Goal: Task Accomplishment & Management: Manage account settings

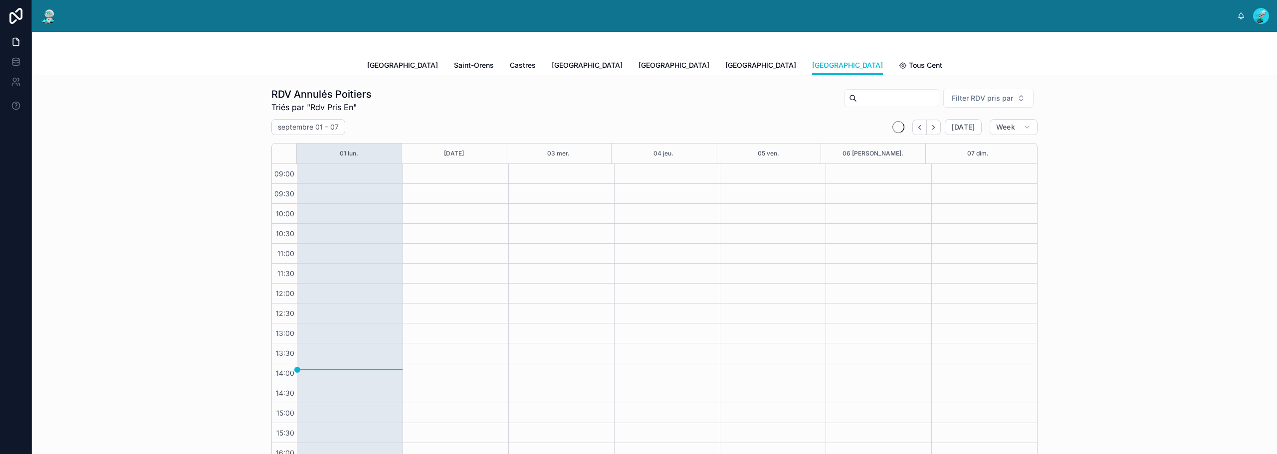
scroll to position [59, 0]
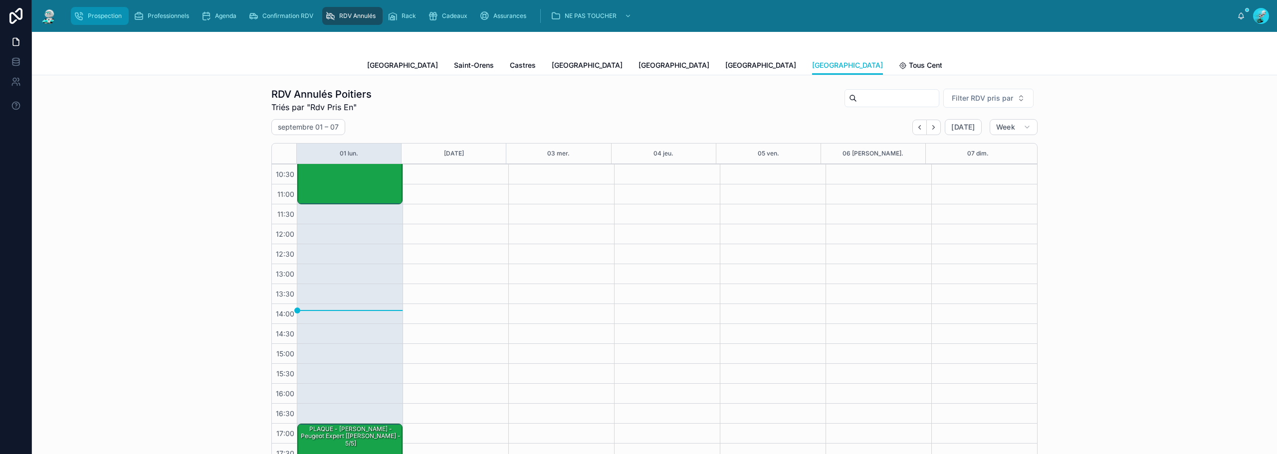
click at [111, 15] on span "Prospection" at bounding box center [105, 16] width 34 height 8
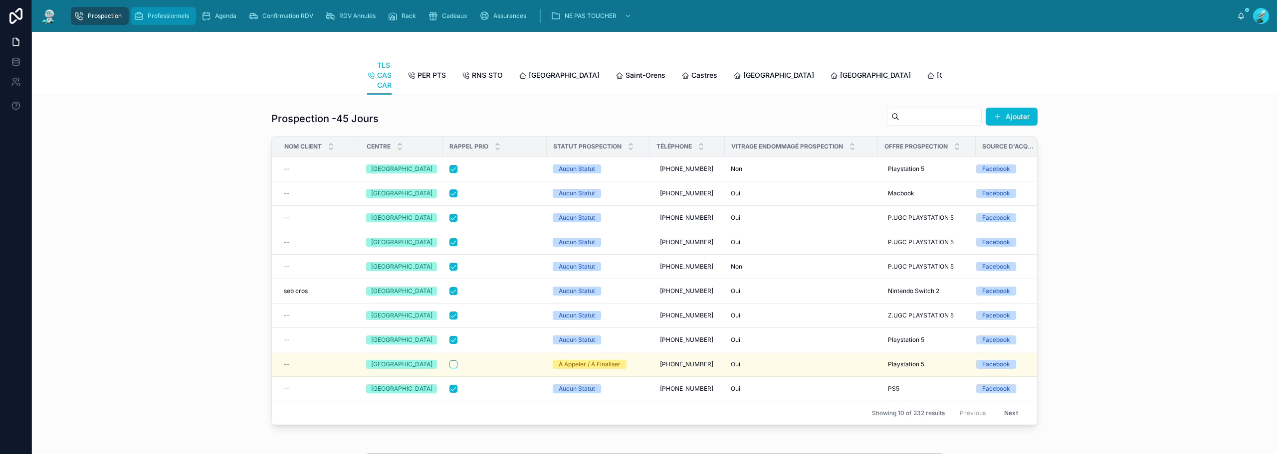
click at [166, 9] on div "Professionnels" at bounding box center [163, 16] width 59 height 16
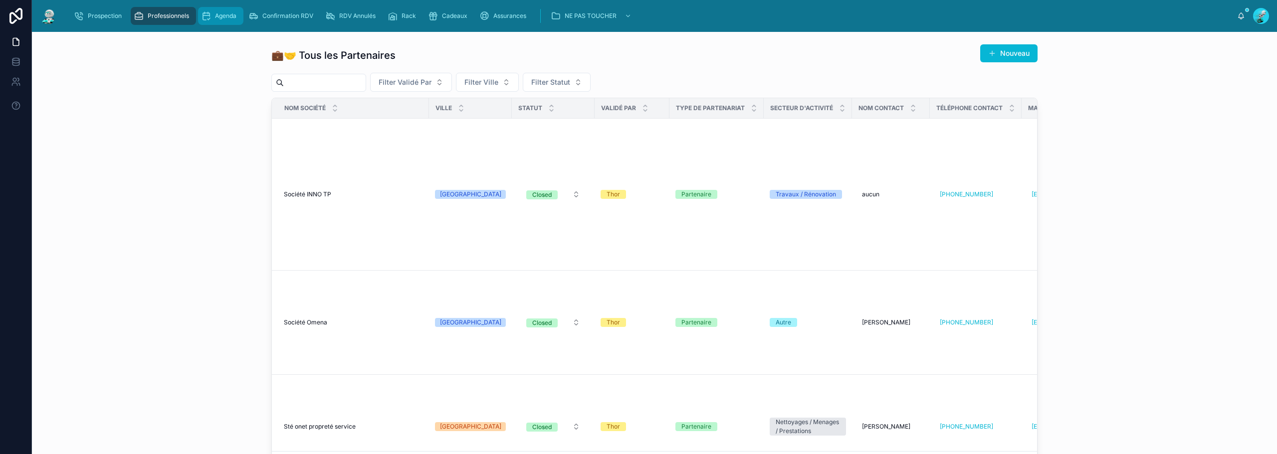
click at [217, 16] on span "Agenda" at bounding box center [225, 16] width 21 height 8
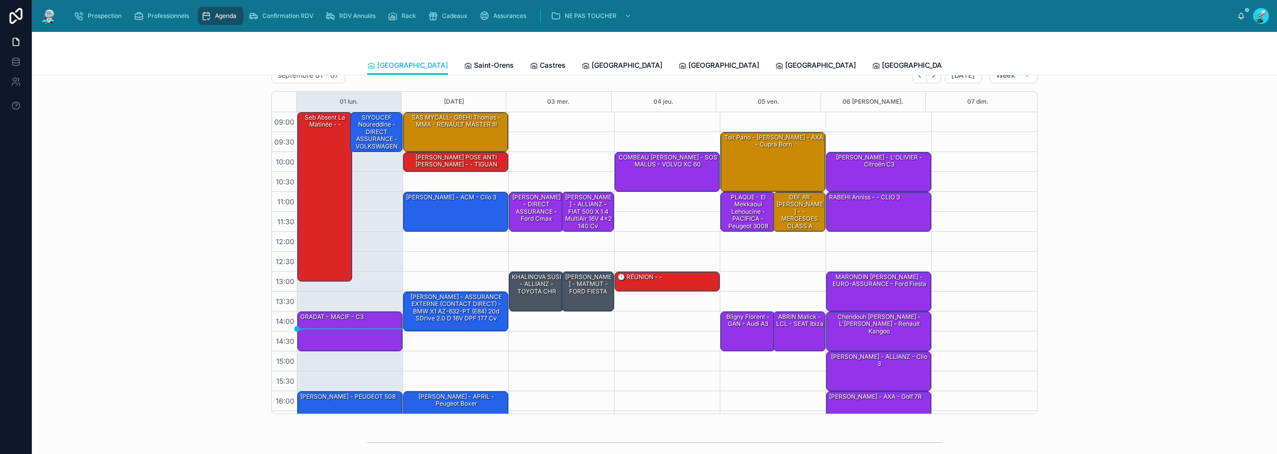
click at [979, 60] on span "[PERSON_NAME]" at bounding box center [1007, 65] width 57 height 10
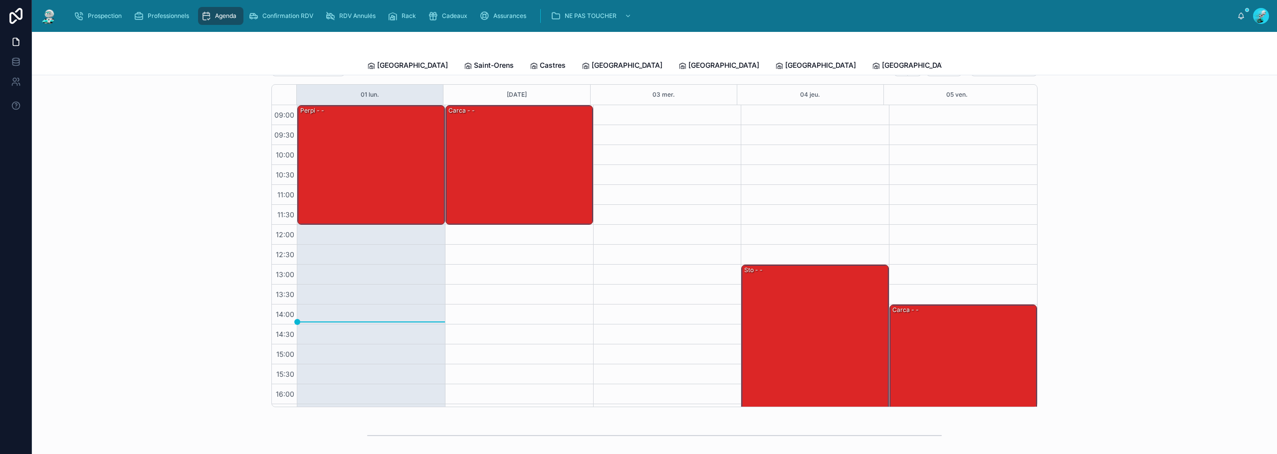
scroll to position [50, 0]
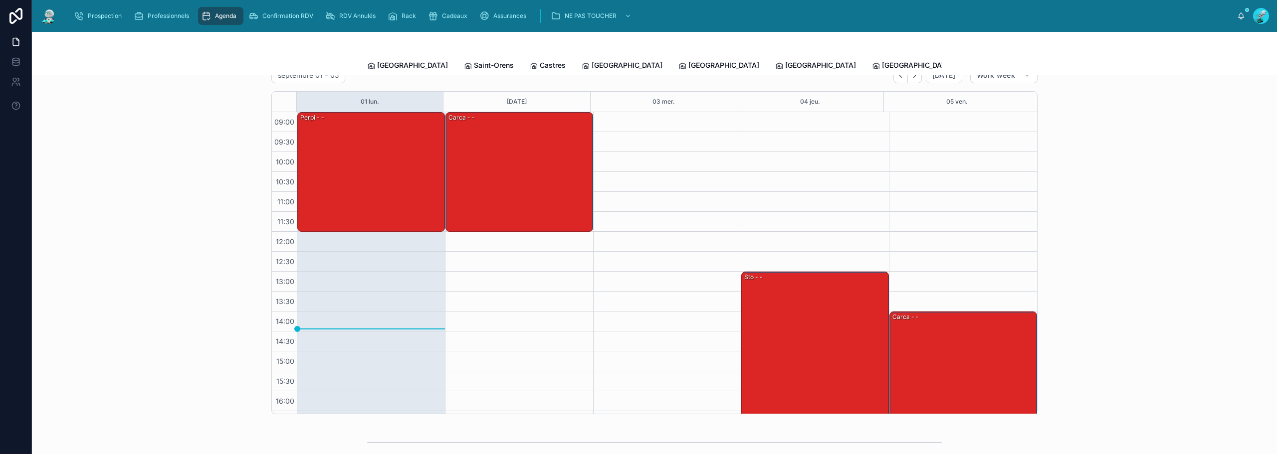
click at [1062, 63] on span "Tous Centres" at bounding box center [1084, 65] width 44 height 10
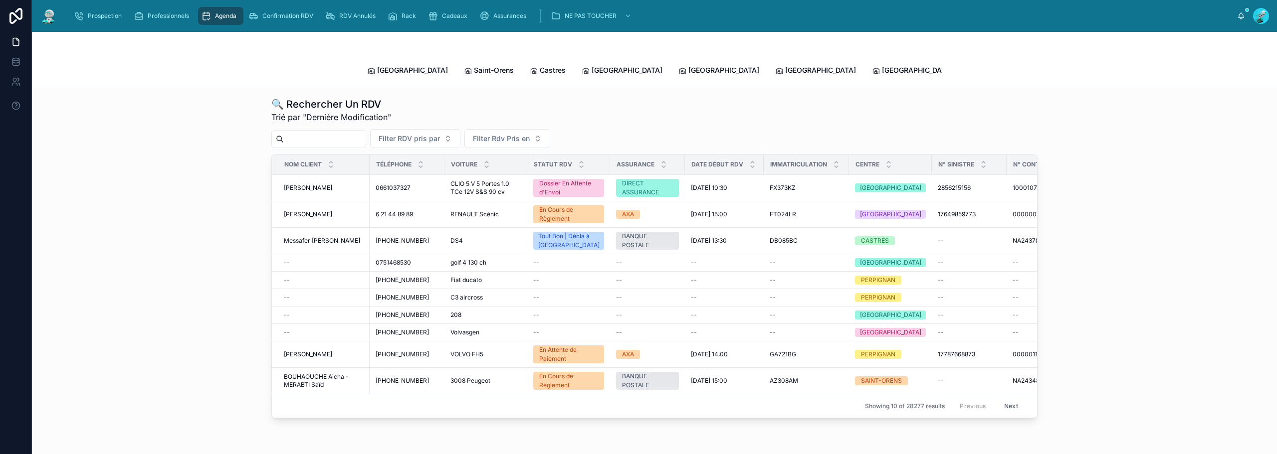
click at [1114, 65] on span "Statistiques" at bounding box center [1134, 70] width 40 height 10
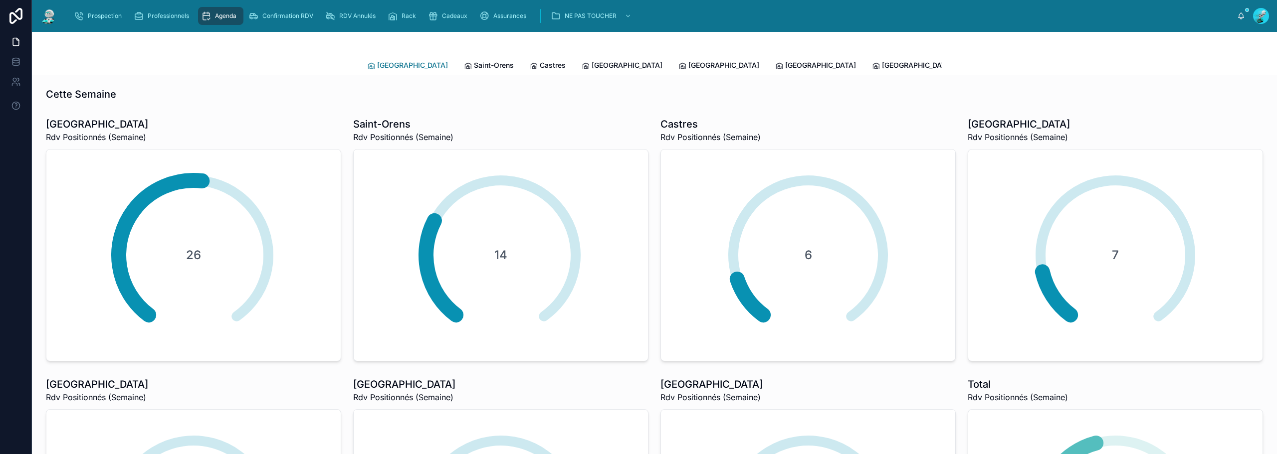
click at [401, 69] on span "[GEOGRAPHIC_DATA]" at bounding box center [412, 65] width 71 height 10
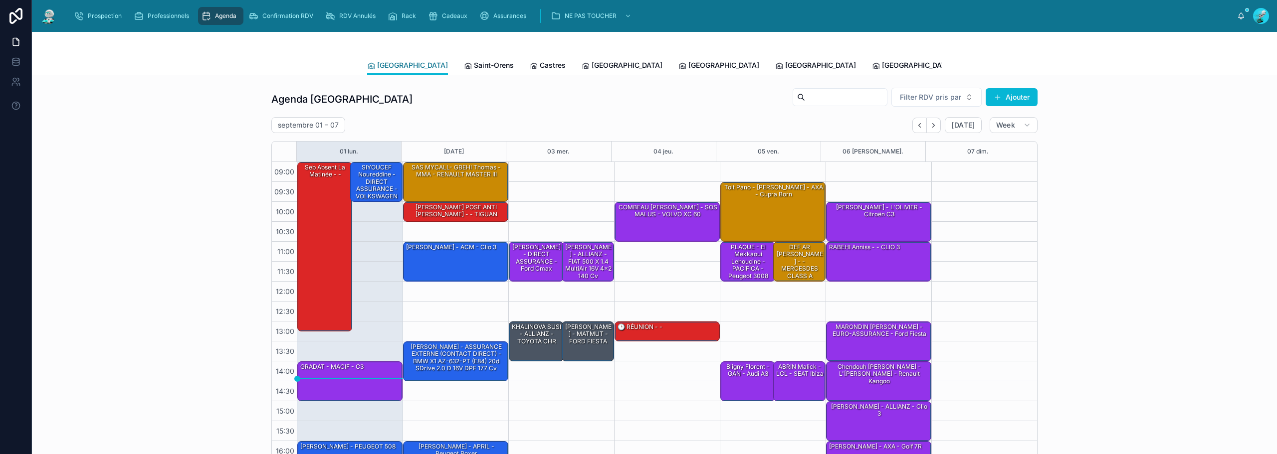
scroll to position [57, 0]
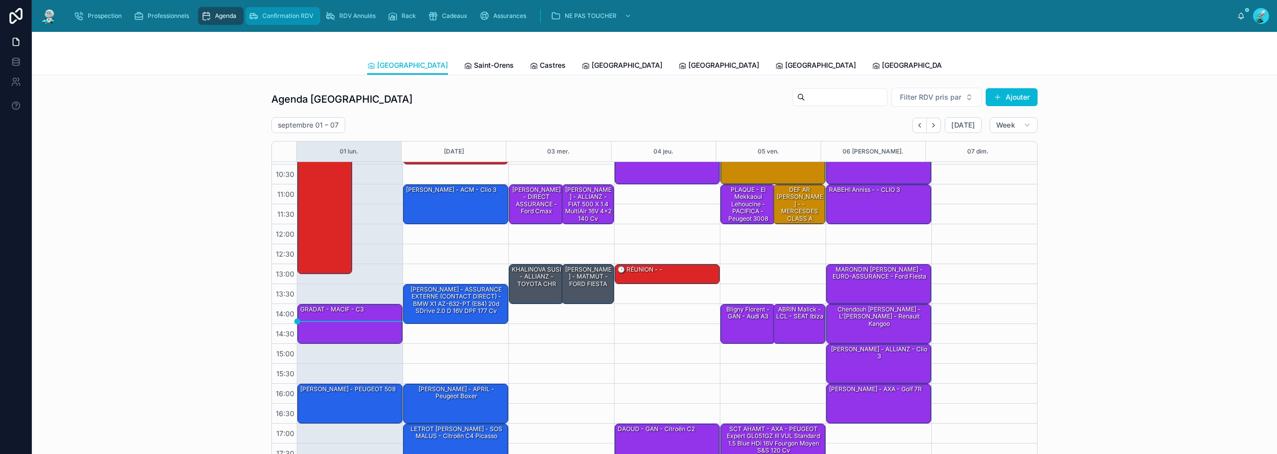
click at [297, 12] on span "Confirmation RDV" at bounding box center [287, 16] width 51 height 8
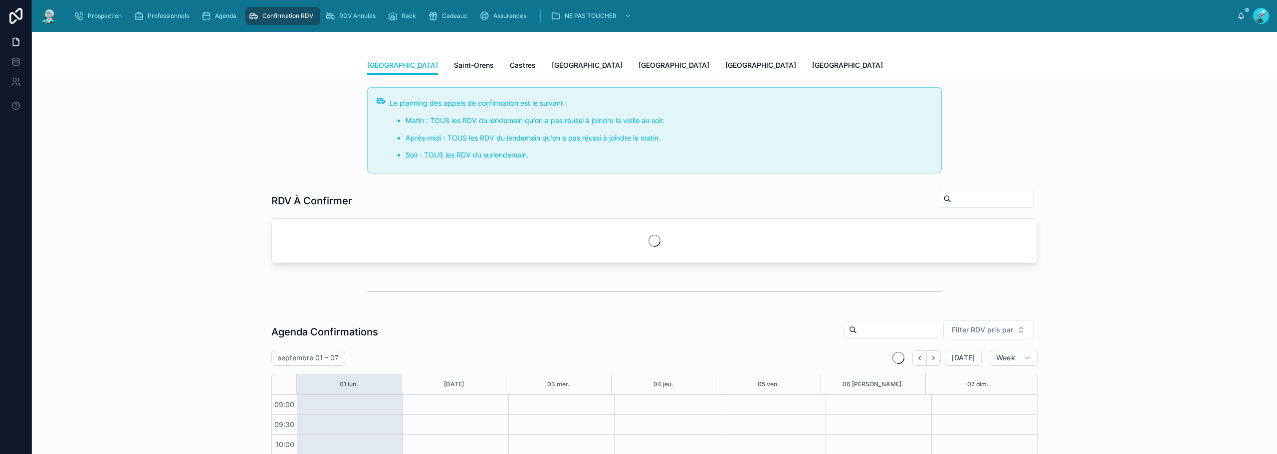
scroll to position [57, 0]
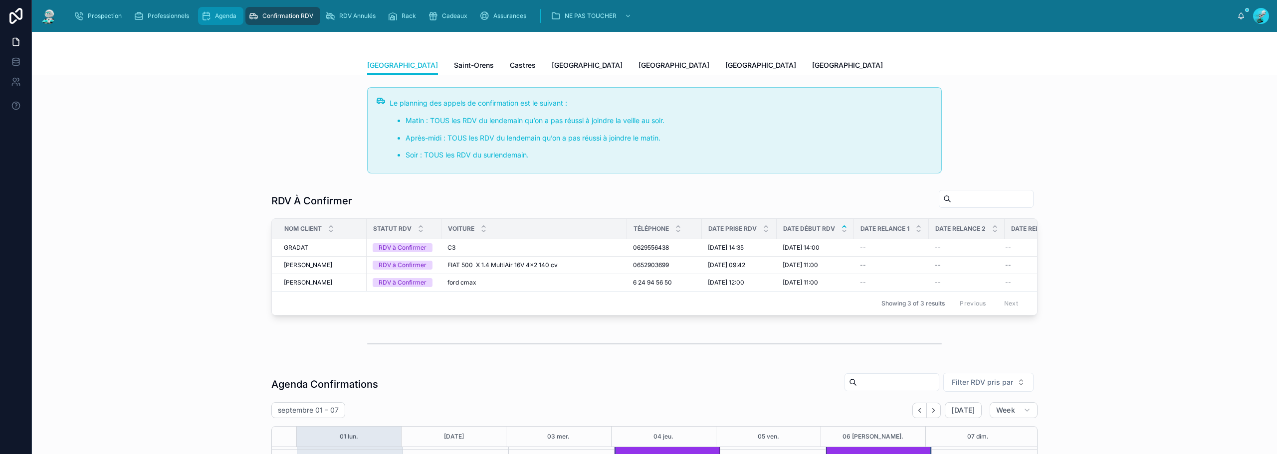
click at [240, 17] on div "Agenda" at bounding box center [220, 16] width 39 height 16
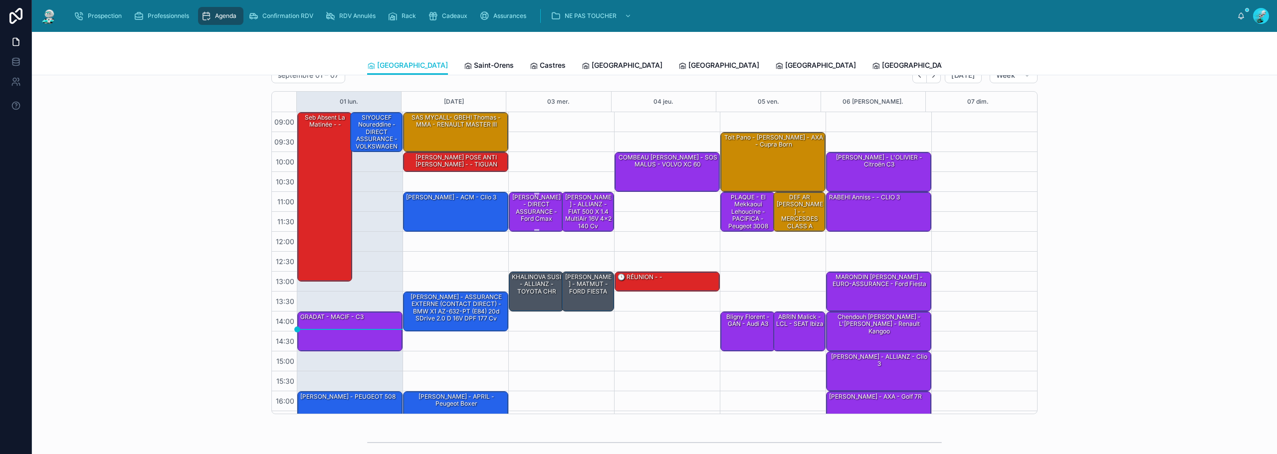
click at [537, 214] on div "[PERSON_NAME] - DIRECT ASSURANCE - ford cmax" at bounding box center [537, 208] width 52 height 31
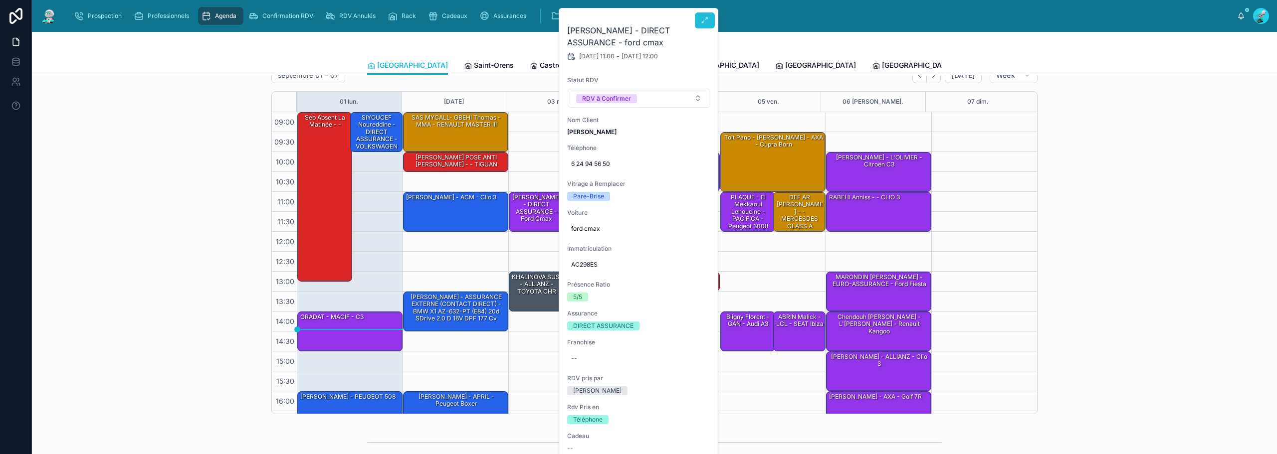
click at [711, 21] on button at bounding box center [705, 20] width 20 height 16
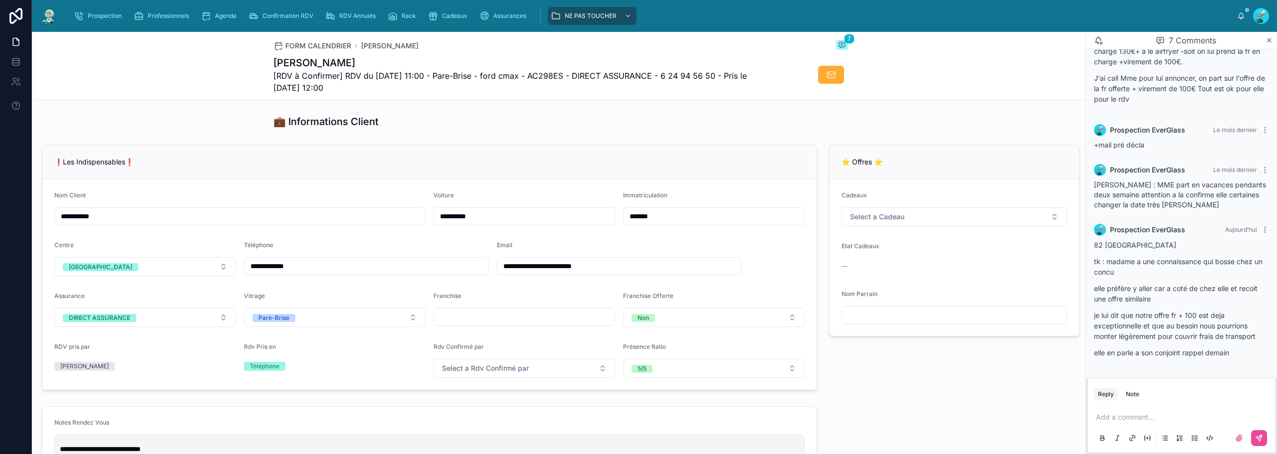
scroll to position [200, 0]
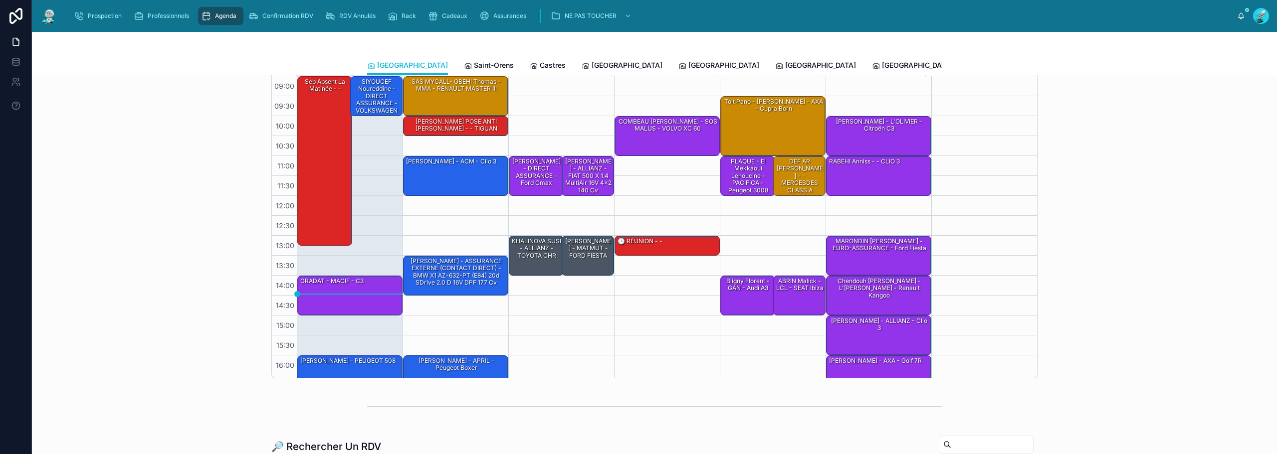
scroll to position [50, 0]
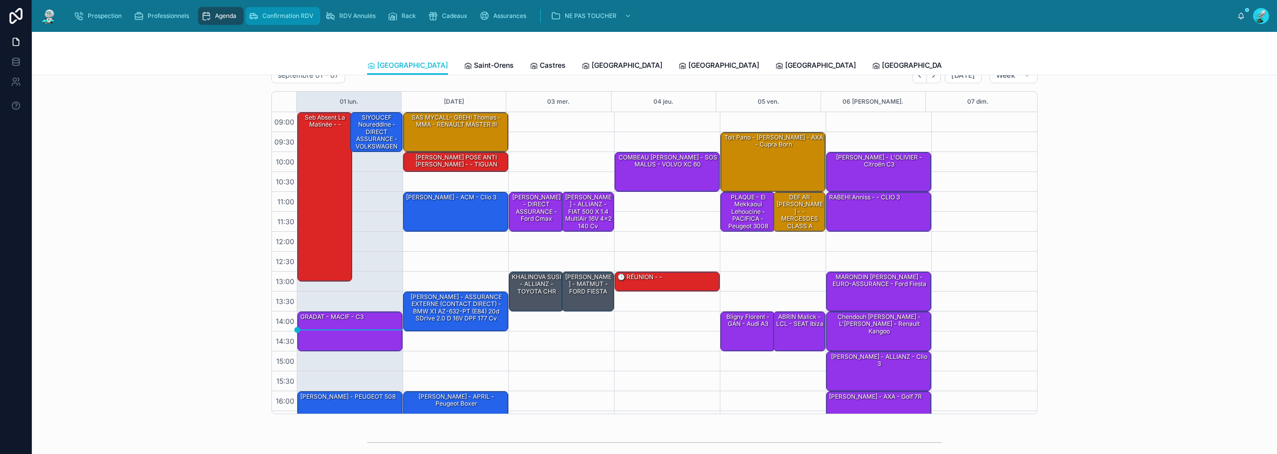
click at [296, 17] on span "Confirmation RDV" at bounding box center [287, 16] width 51 height 8
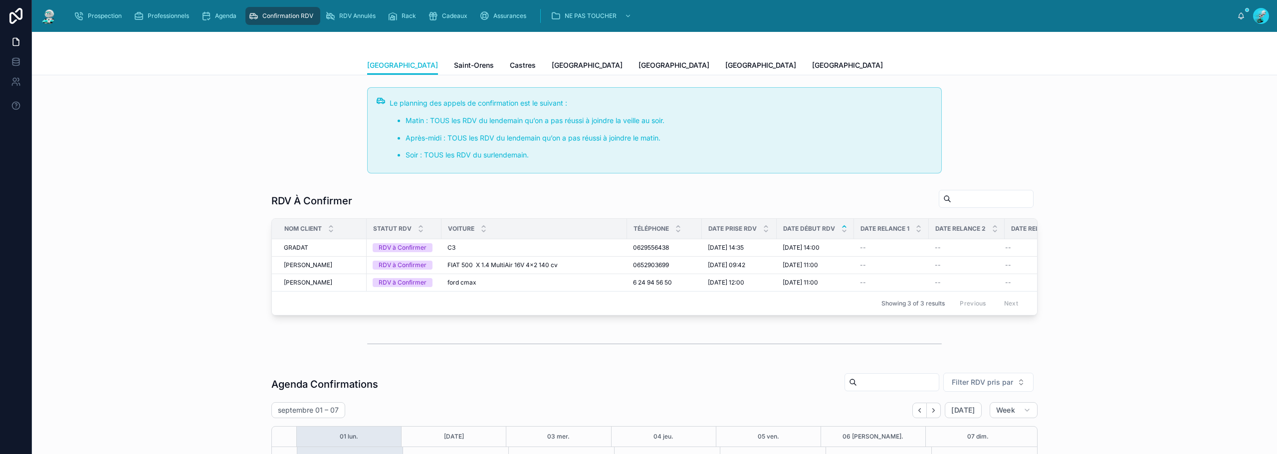
scroll to position [57, 0]
click at [369, 12] on span "RDV Annulés" at bounding box center [357, 16] width 36 height 8
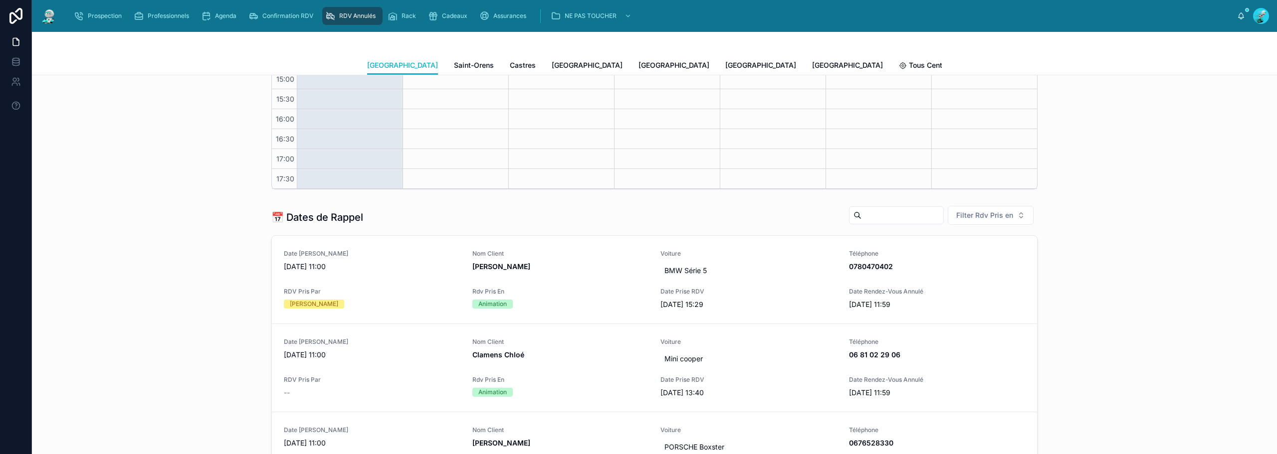
scroll to position [299, 0]
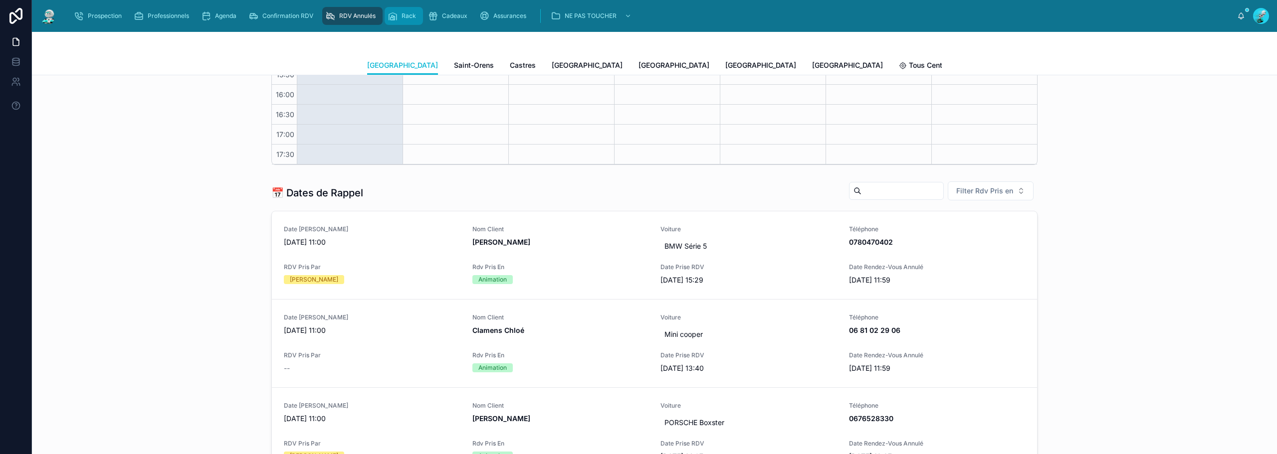
click at [407, 10] on div "Rack" at bounding box center [404, 16] width 32 height 16
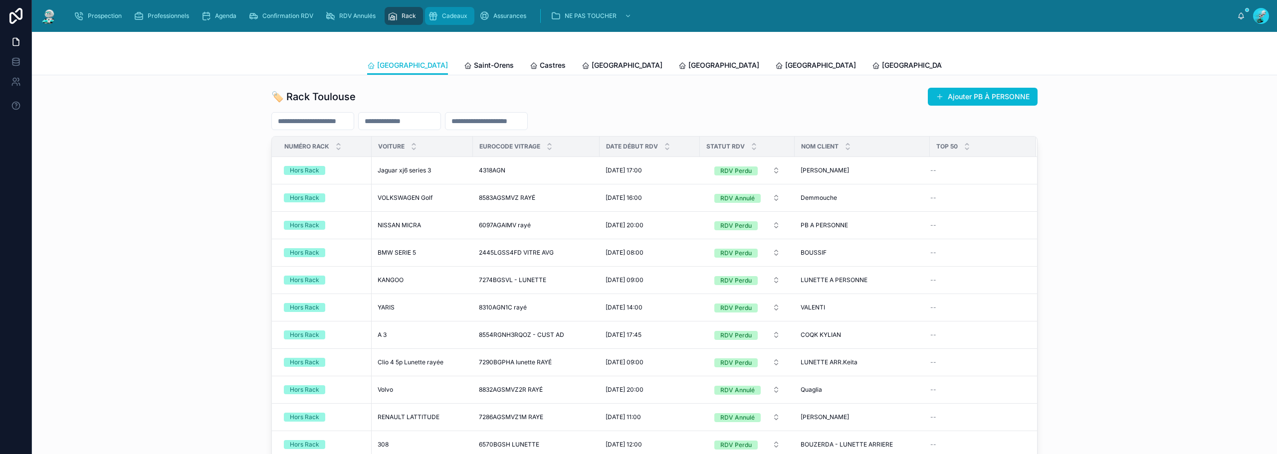
click at [452, 10] on div "Cadeaux" at bounding box center [449, 16] width 43 height 16
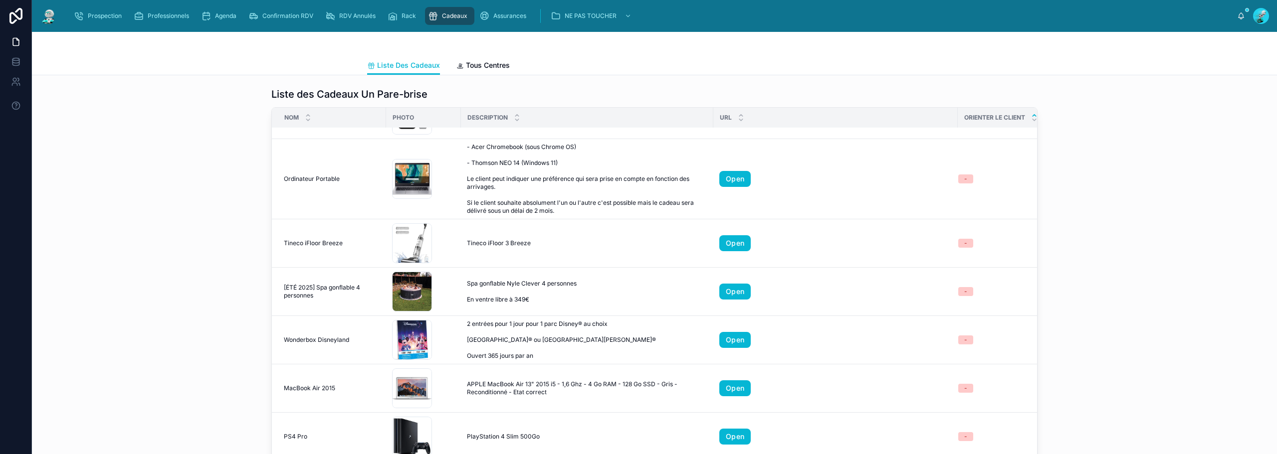
scroll to position [608, 0]
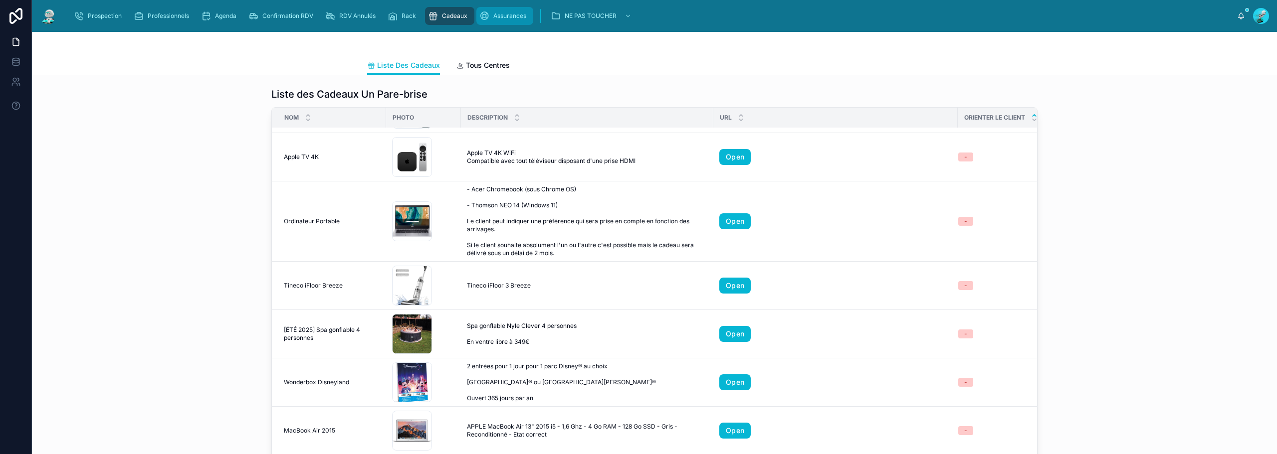
click at [510, 16] on span "Assurances" at bounding box center [509, 16] width 33 height 8
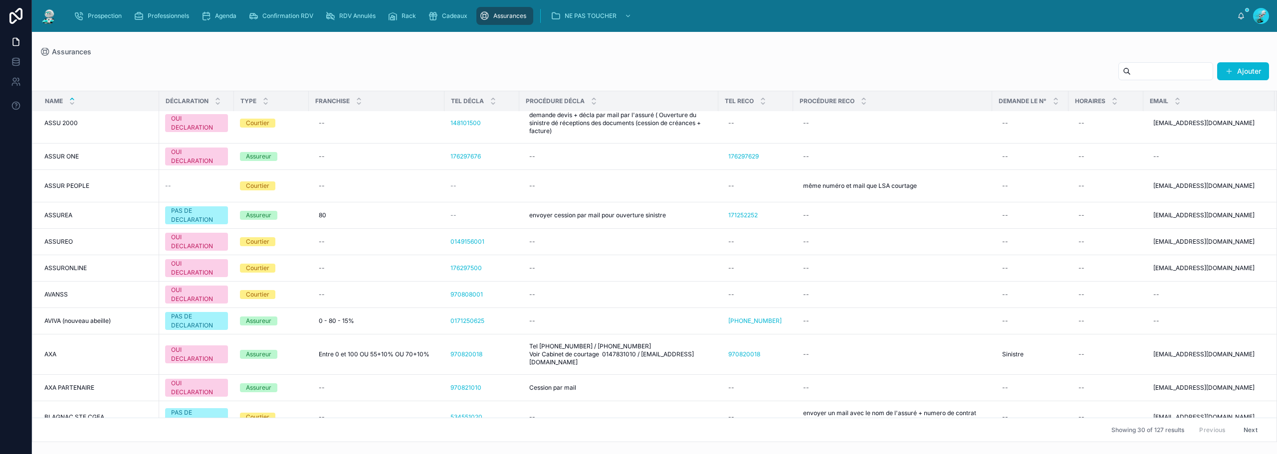
scroll to position [855, 0]
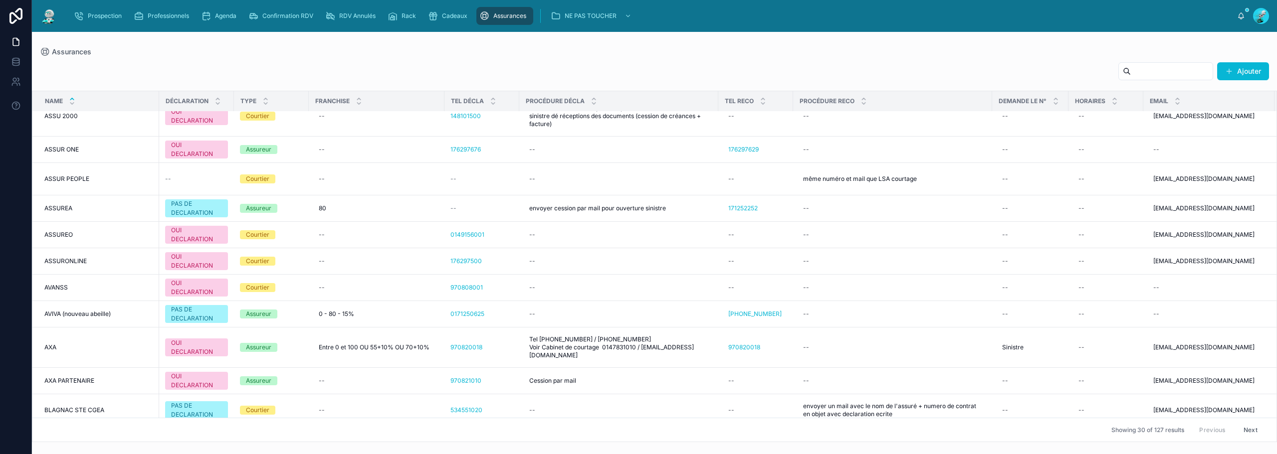
click at [1131, 71] on input "text" at bounding box center [1172, 71] width 82 height 14
click at [487, 52] on div "Assurances" at bounding box center [654, 52] width 1229 height 8
click at [112, 17] on span "Prospection" at bounding box center [105, 16] width 34 height 8
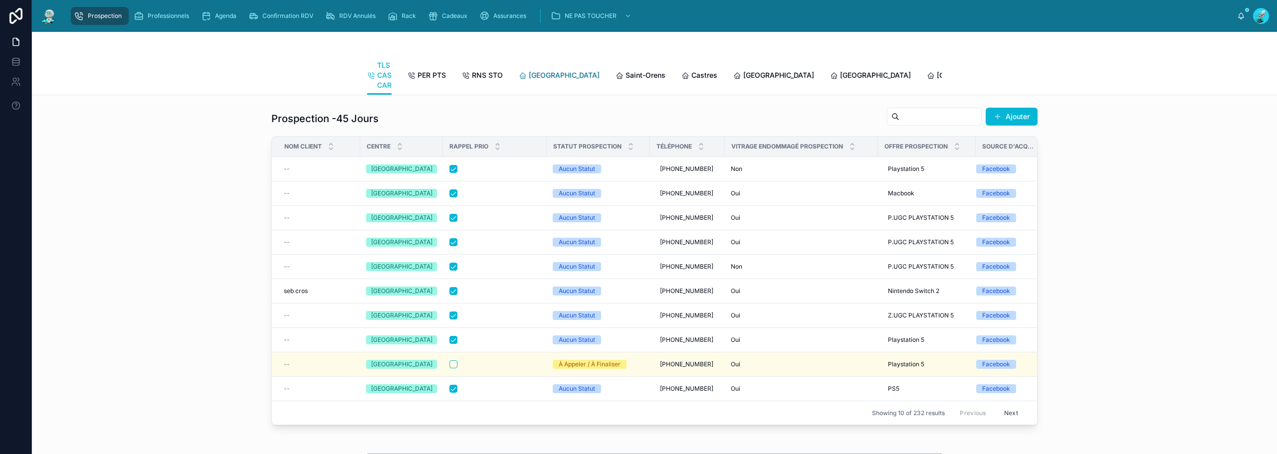
click at [529, 75] on span "[GEOGRAPHIC_DATA]" at bounding box center [564, 75] width 71 height 10
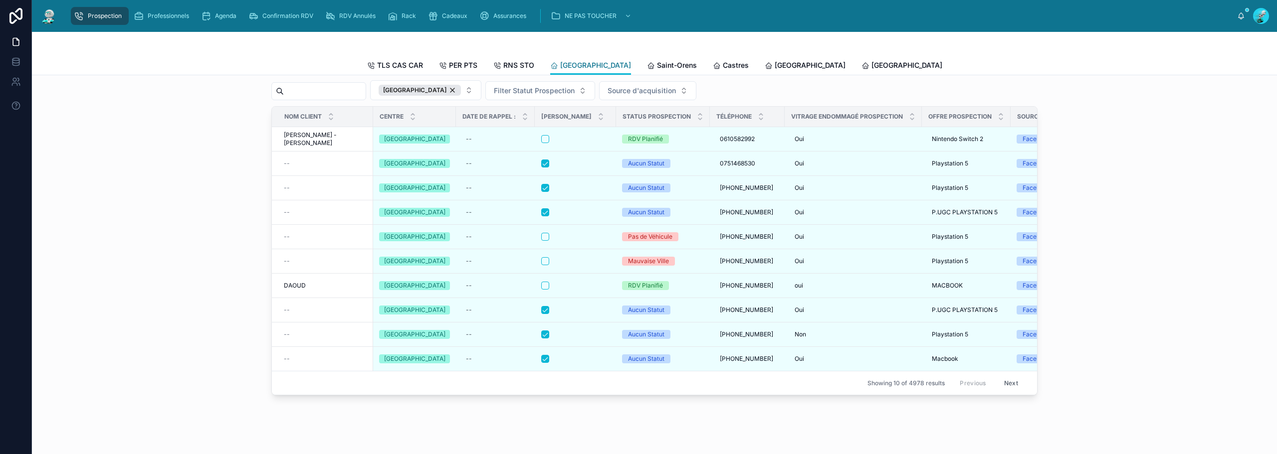
scroll to position [1297, 0]
click at [343, 97] on input "text" at bounding box center [325, 90] width 82 height 14
click at [445, 95] on div "[GEOGRAPHIC_DATA]" at bounding box center [420, 89] width 82 height 11
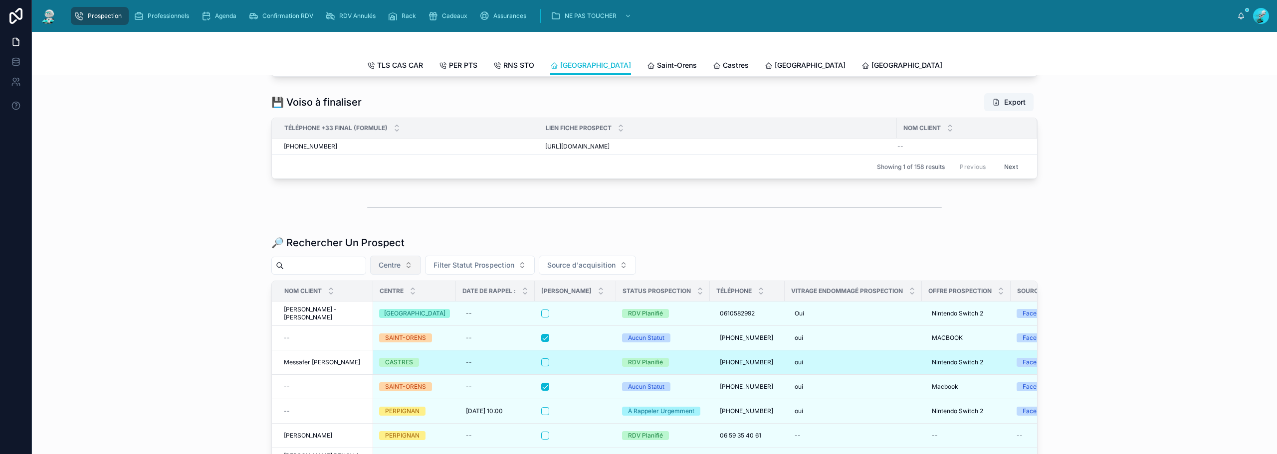
scroll to position [1297, 0]
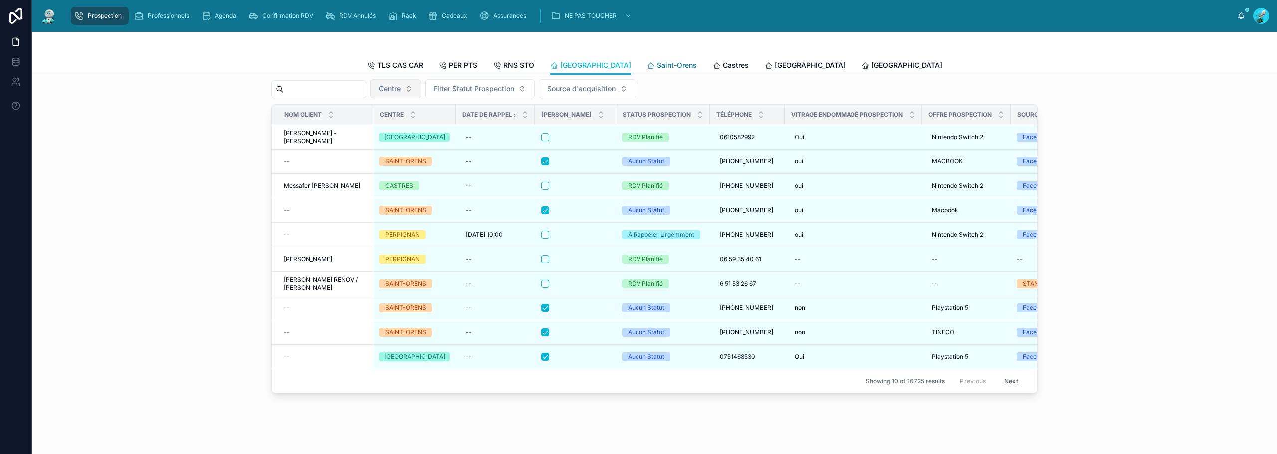
click at [657, 65] on span "Saint-Orens" at bounding box center [677, 65] width 40 height 10
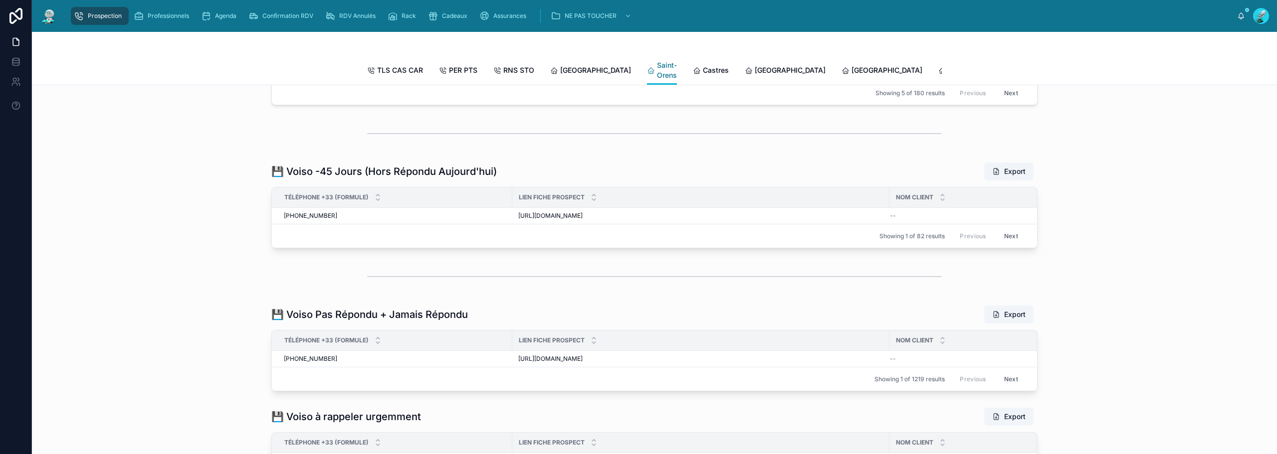
scroll to position [677, 0]
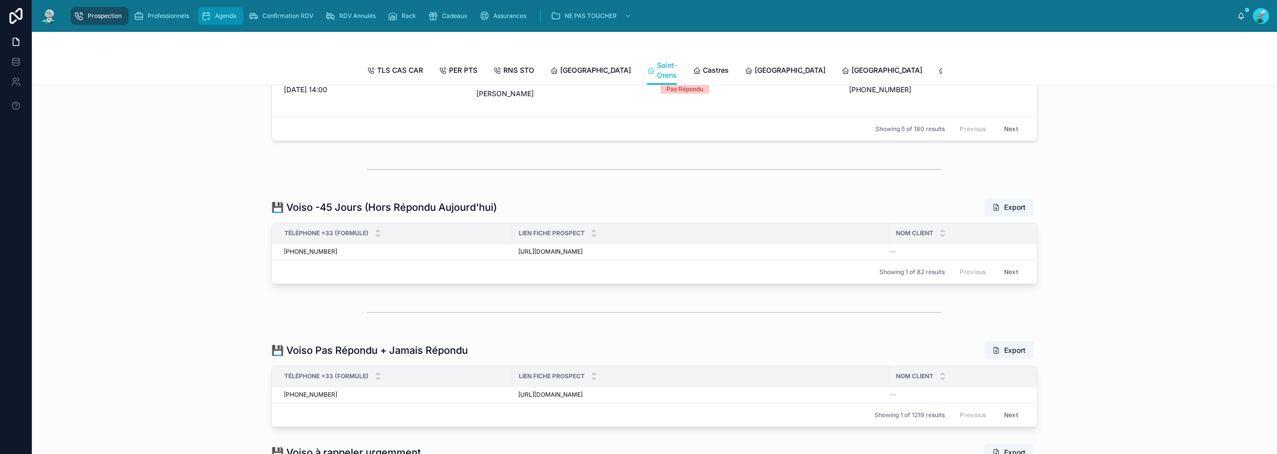
click at [223, 18] on span "Agenda" at bounding box center [225, 16] width 21 height 8
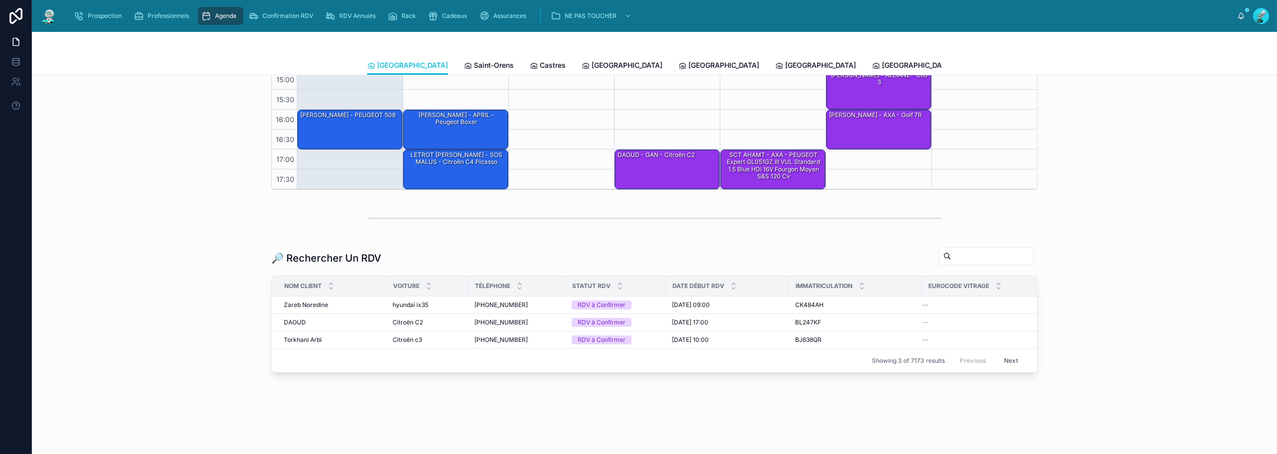
scroll to position [277, 0]
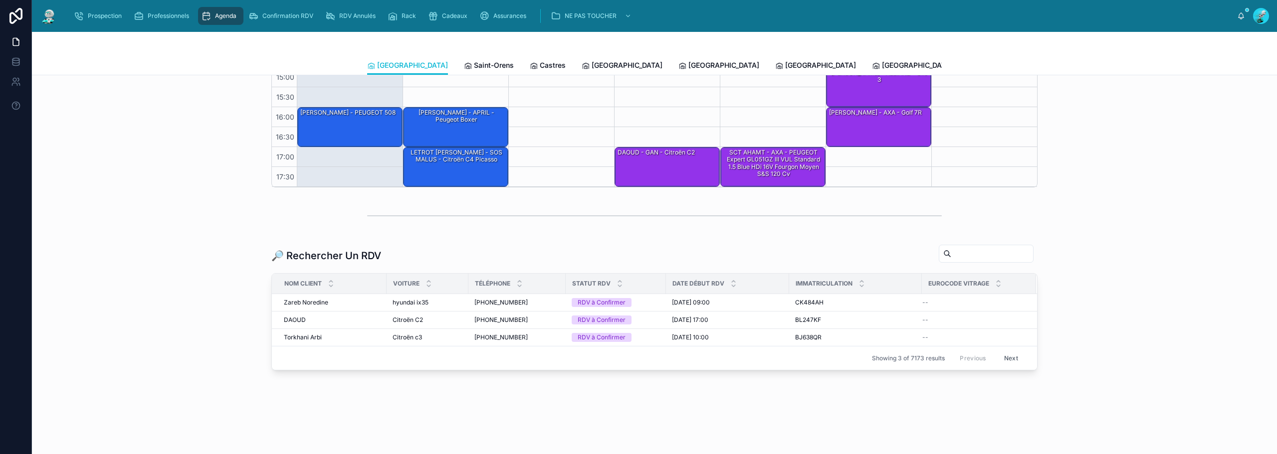
click at [952, 255] on input "text" at bounding box center [992, 254] width 82 height 14
click at [291, 16] on span "Confirmation RDV" at bounding box center [287, 16] width 51 height 8
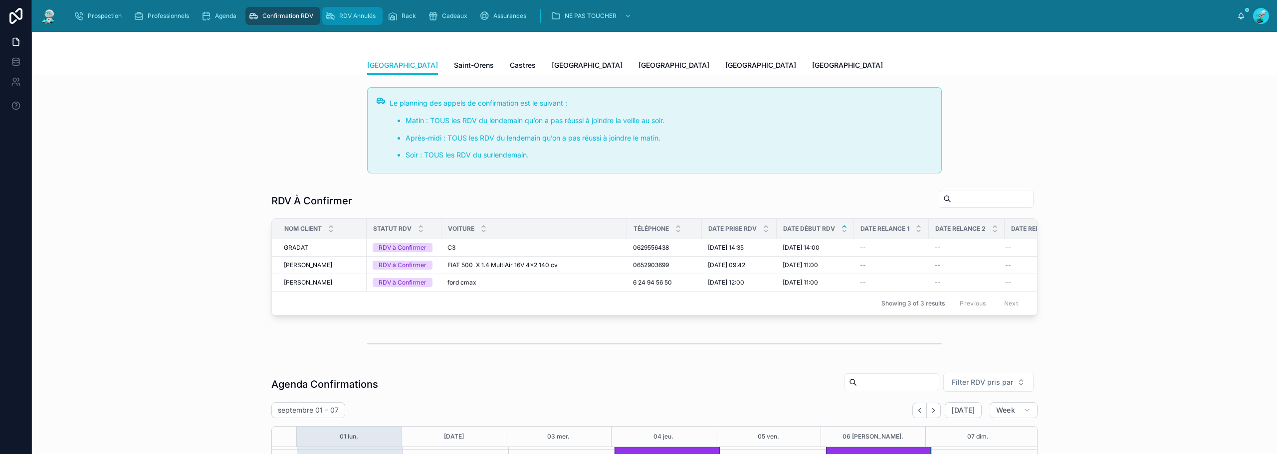
click at [363, 16] on span "RDV Annulés" at bounding box center [357, 16] width 36 height 8
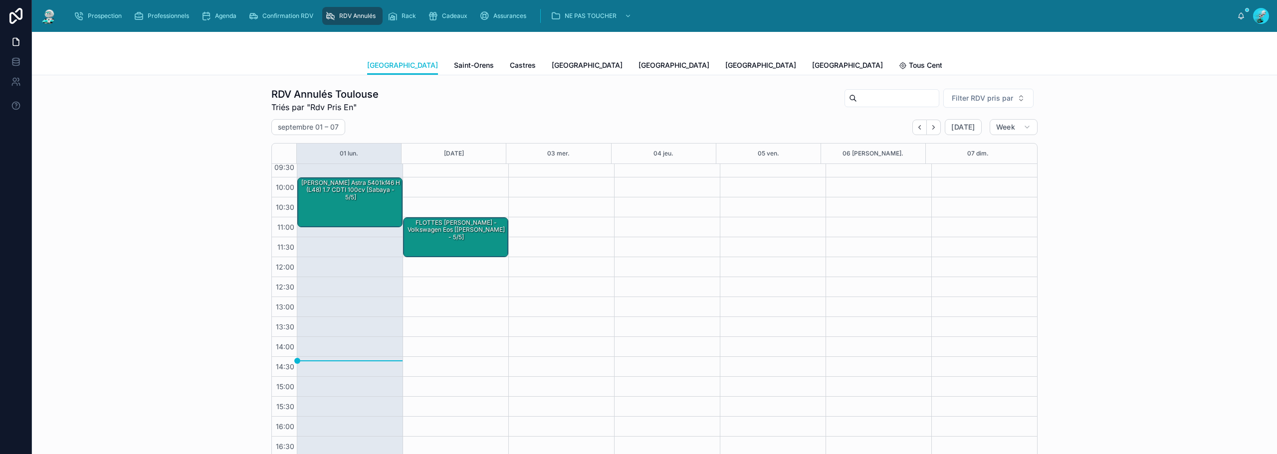
scroll to position [50, 0]
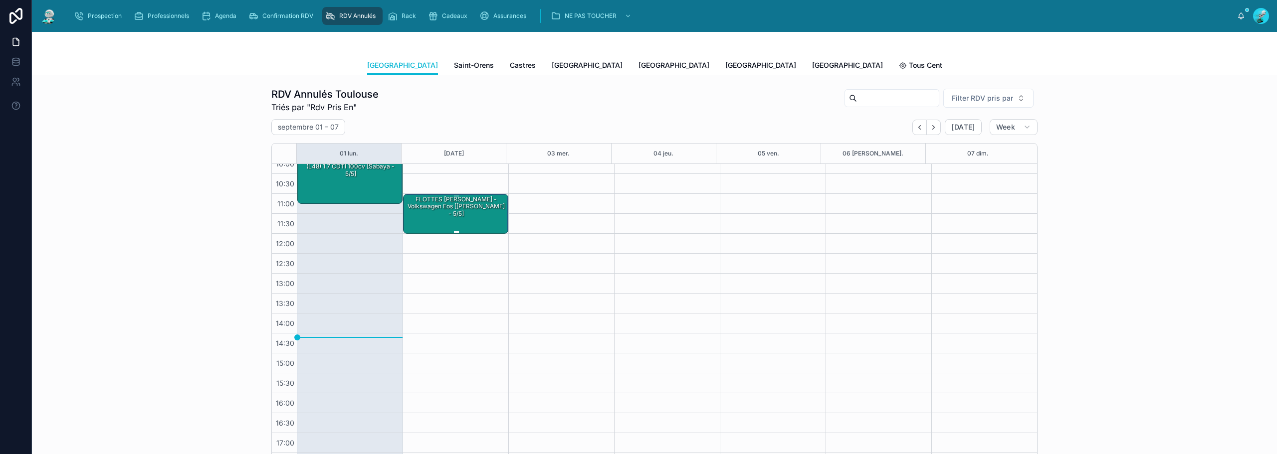
click at [441, 214] on div "FLOTTES [PERSON_NAME] - Volkswagen eos [[PERSON_NAME] - 5/5]" at bounding box center [456, 214] width 102 height 38
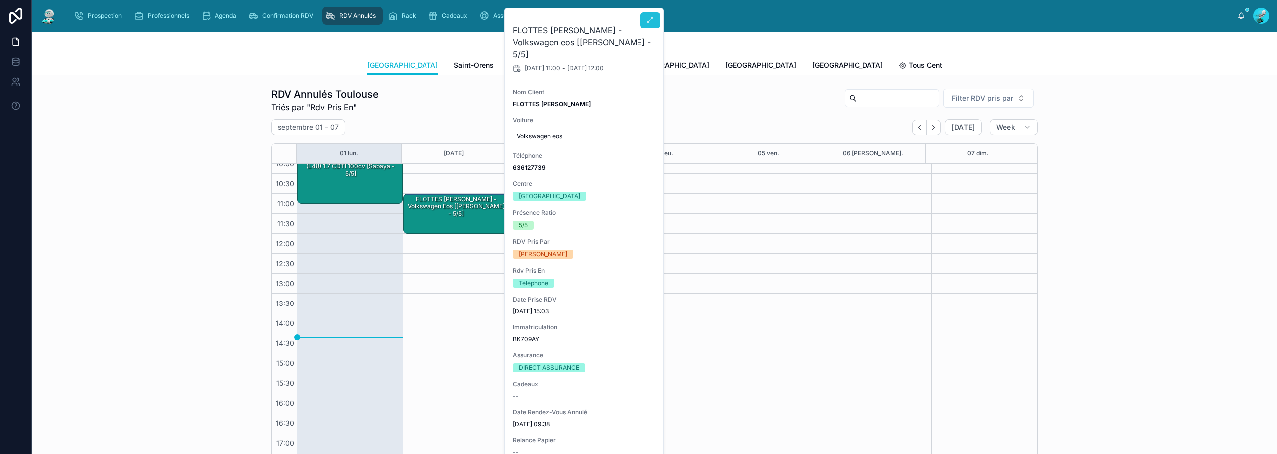
click at [652, 19] on icon at bounding box center [650, 20] width 8 height 8
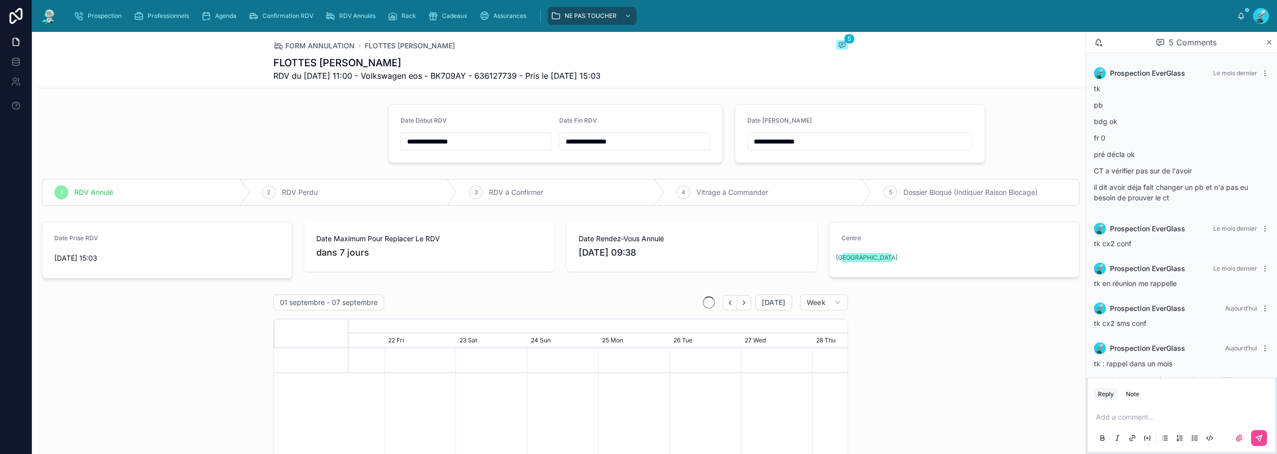
scroll to position [0, 748]
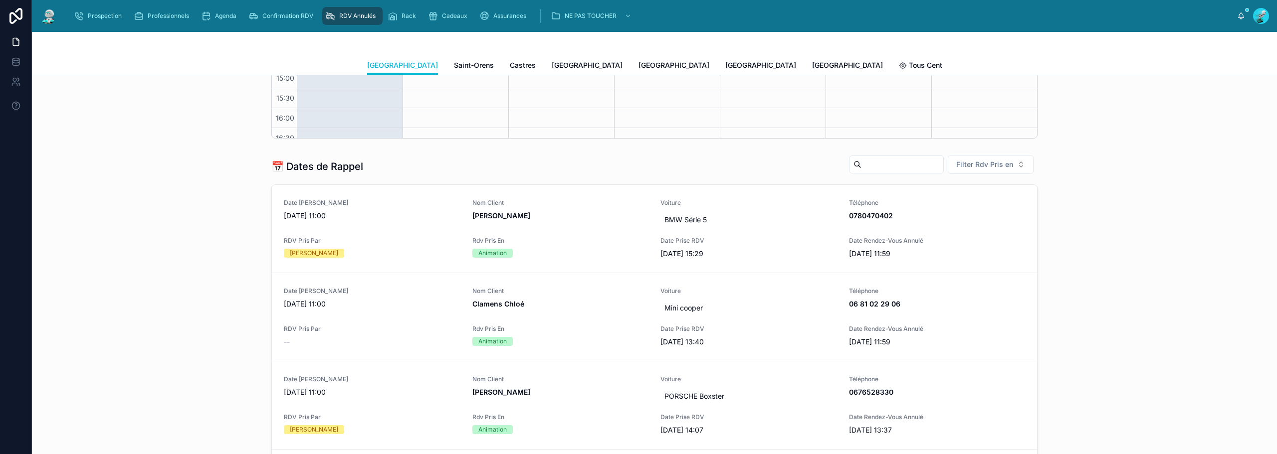
scroll to position [349, 0]
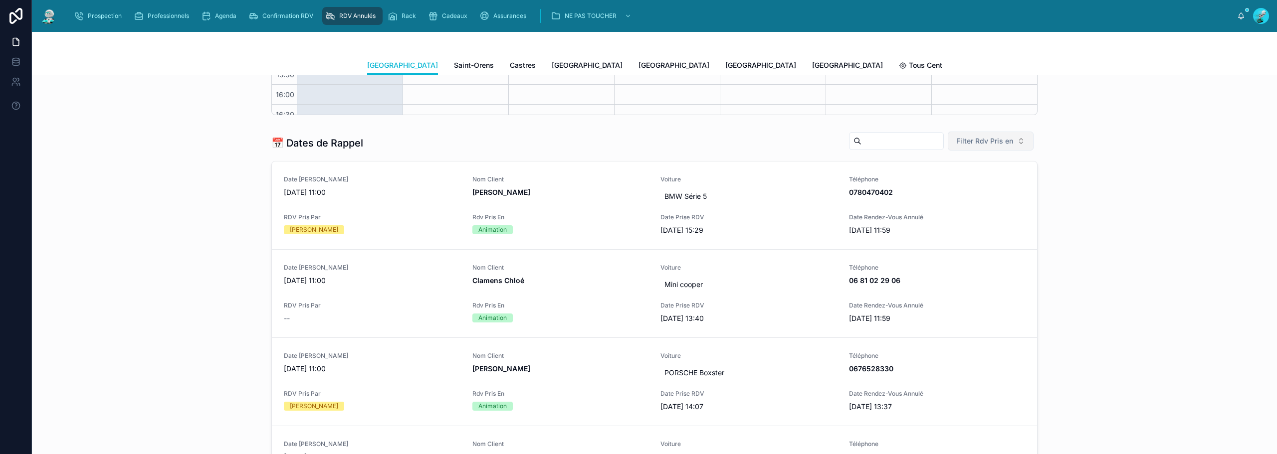
click at [984, 136] on span "Filter Rdv Pris en" at bounding box center [984, 141] width 57 height 10
click at [989, 262] on div "Standard" at bounding box center [987, 261] width 120 height 16
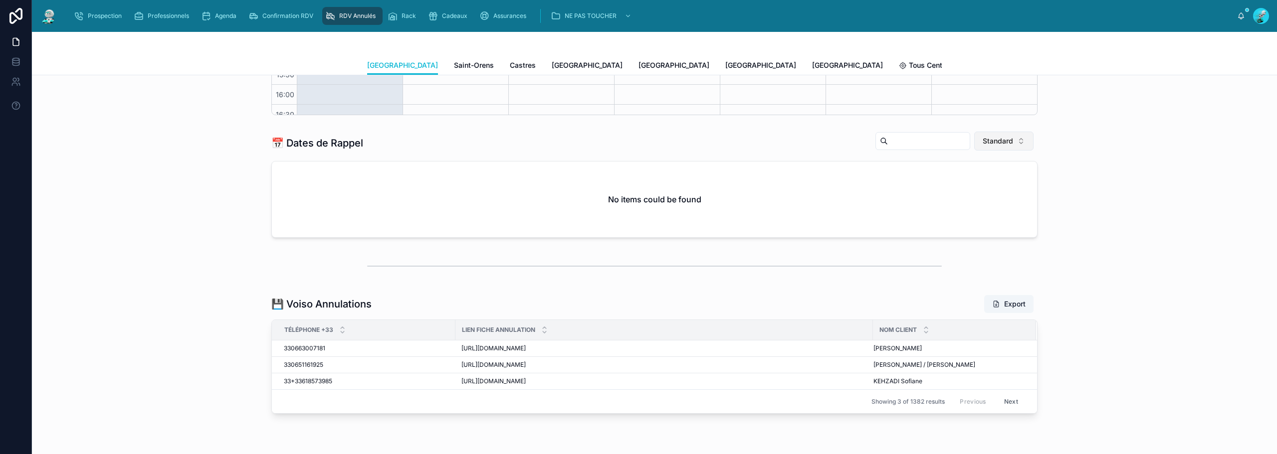
click at [994, 140] on span "Standard" at bounding box center [998, 141] width 30 height 10
click at [997, 212] on div "Téléphone" at bounding box center [1000, 214] width 120 height 16
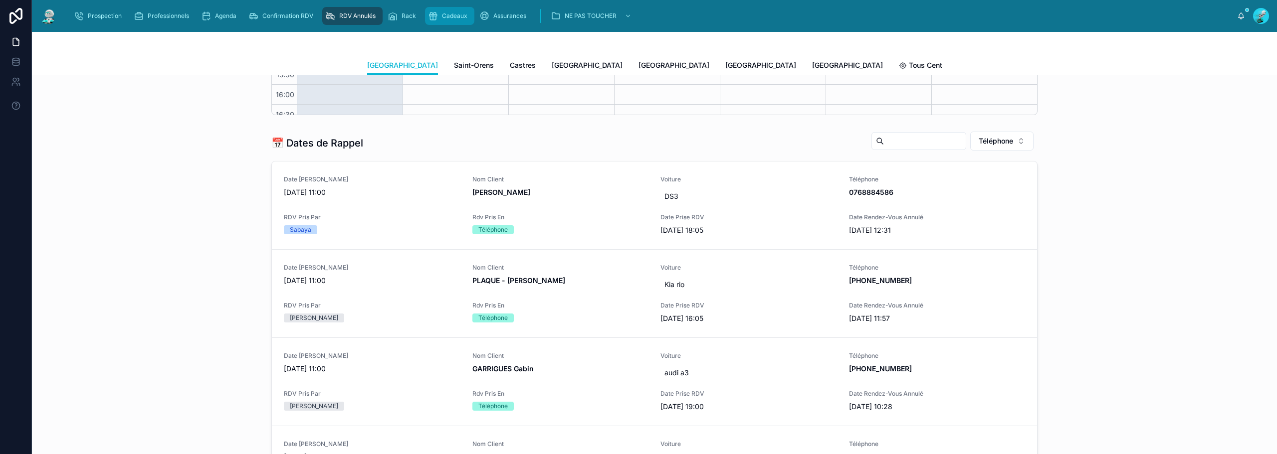
click at [457, 16] on span "Cadeaux" at bounding box center [454, 16] width 25 height 8
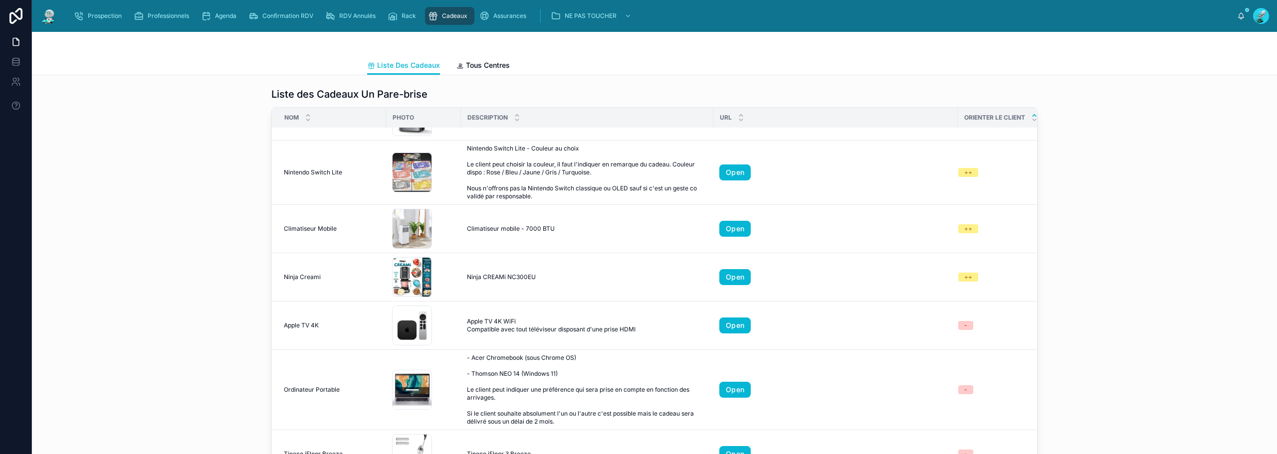
scroll to position [449, 0]
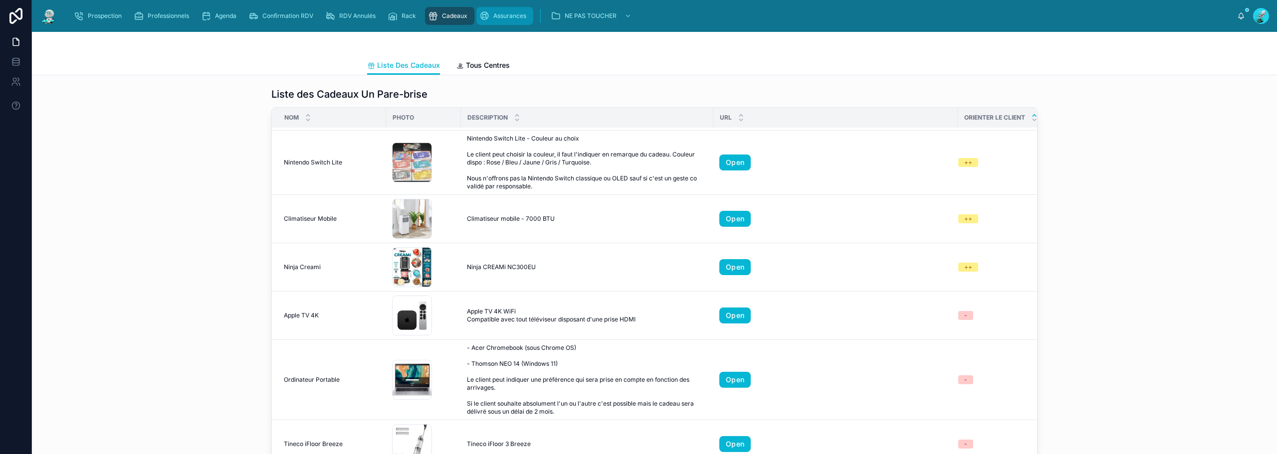
click at [514, 14] on span "Assurances" at bounding box center [509, 16] width 33 height 8
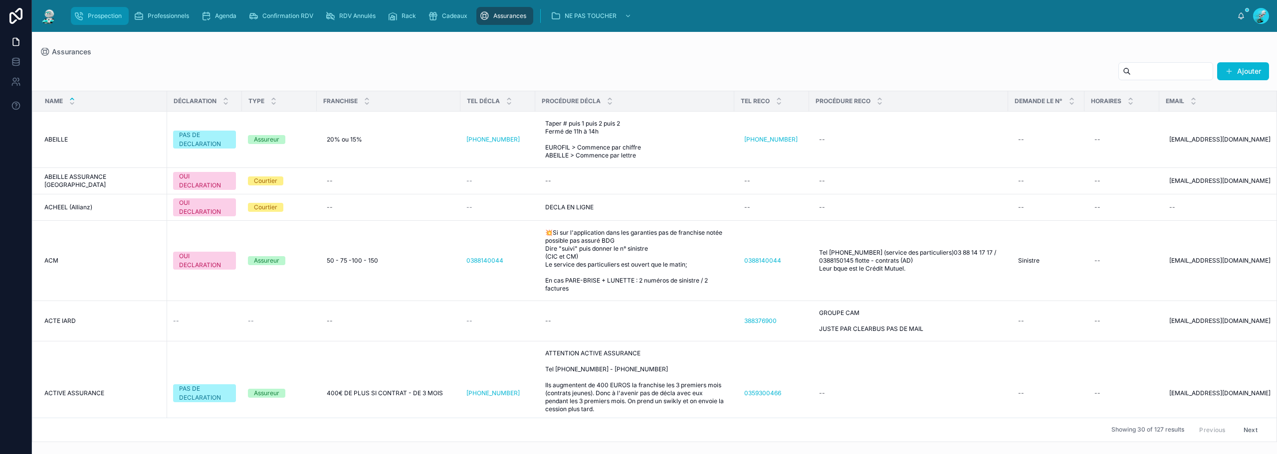
click at [107, 14] on span "Prospection" at bounding box center [105, 16] width 34 height 8
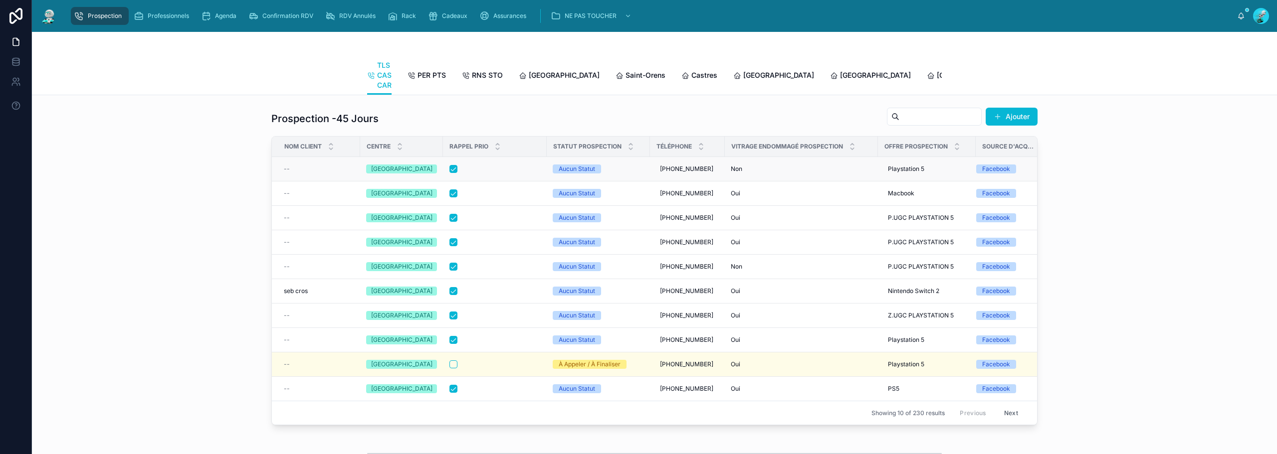
click at [519, 173] on div at bounding box center [494, 169] width 91 height 8
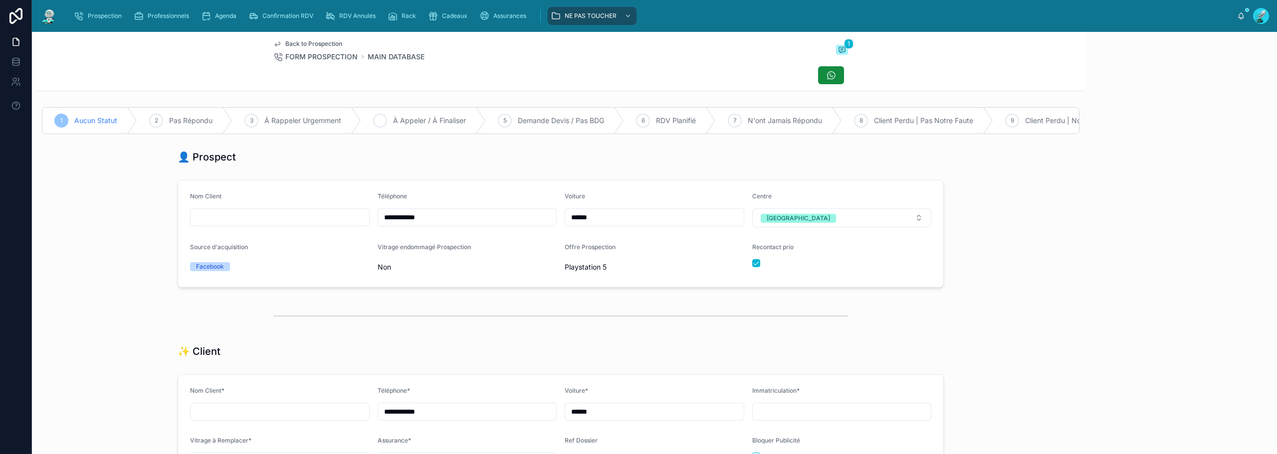
scroll to position [47, 0]
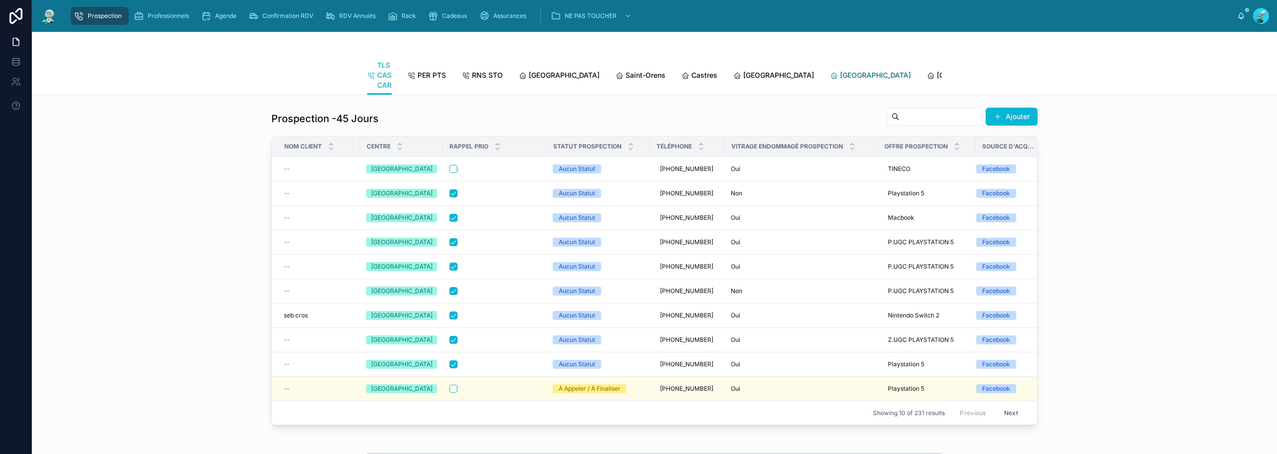
click at [840, 78] on span "[GEOGRAPHIC_DATA]" at bounding box center [875, 75] width 71 height 10
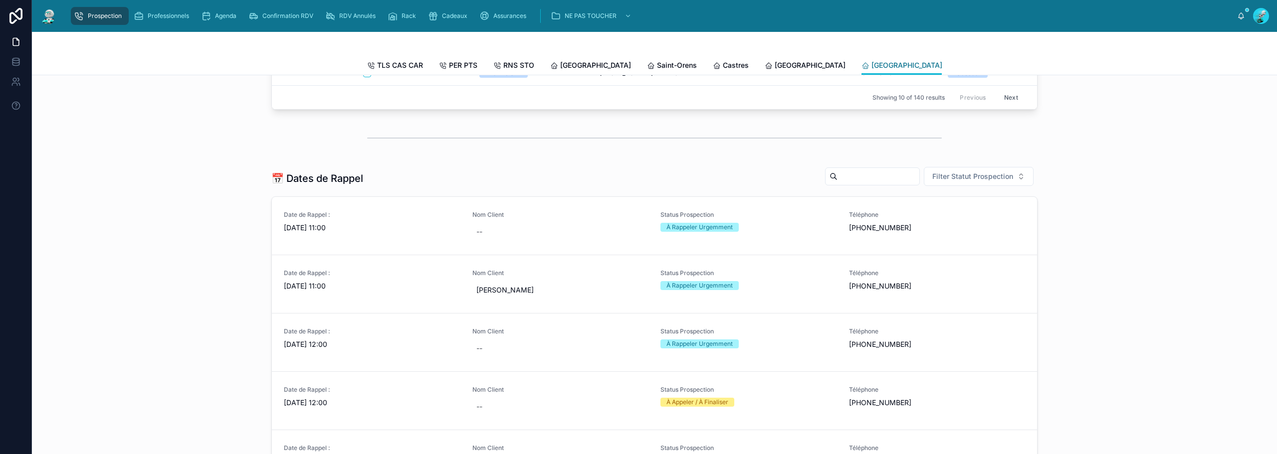
scroll to position [349, 0]
